Goal: Task Accomplishment & Management: Manage account settings

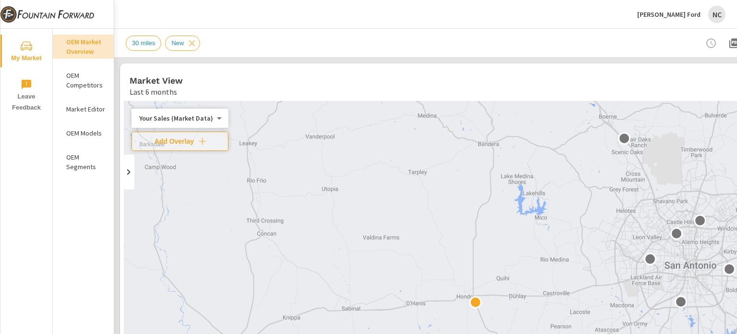
click at [668, 16] on p "[PERSON_NAME] Ford" at bounding box center [669, 14] width 63 height 9
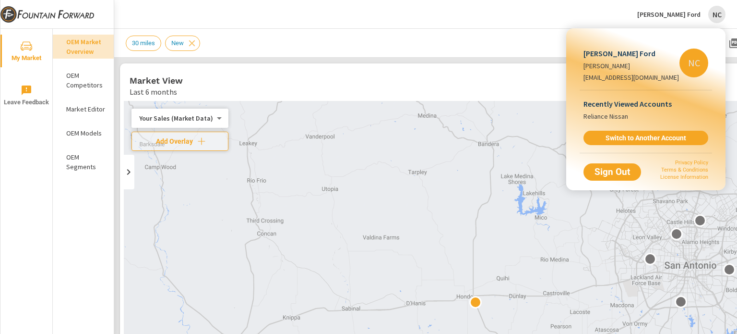
click at [21, 43] on div at bounding box center [368, 167] width 737 height 334
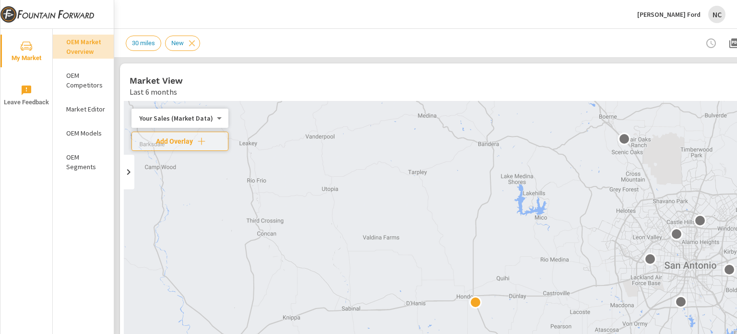
click at [11, 15] on img at bounding box center [47, 14] width 94 height 38
click at [696, 12] on p "[PERSON_NAME] Ford" at bounding box center [669, 14] width 63 height 9
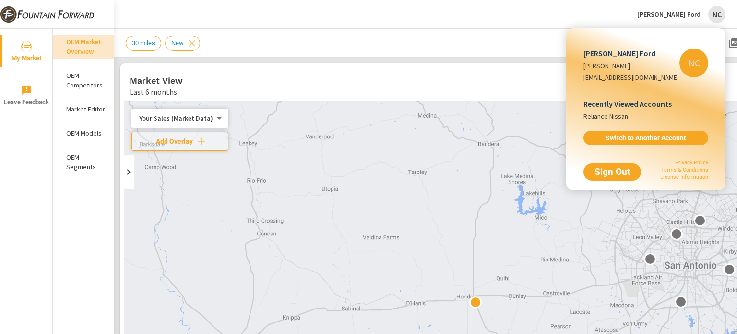
click at [612, 51] on p "[PERSON_NAME] Ford" at bounding box center [632, 54] width 96 height 12
click at [639, 109] on p "Recently Viewed Accounts" at bounding box center [646, 104] width 125 height 12
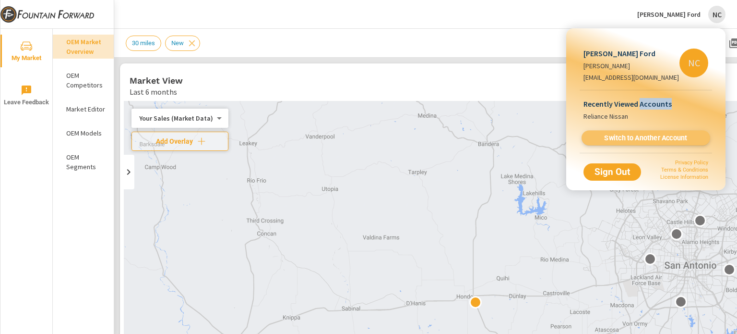
click at [662, 143] on span "Switch to Another Account" at bounding box center [646, 137] width 118 height 9
